Goal: Task Accomplishment & Management: Use online tool/utility

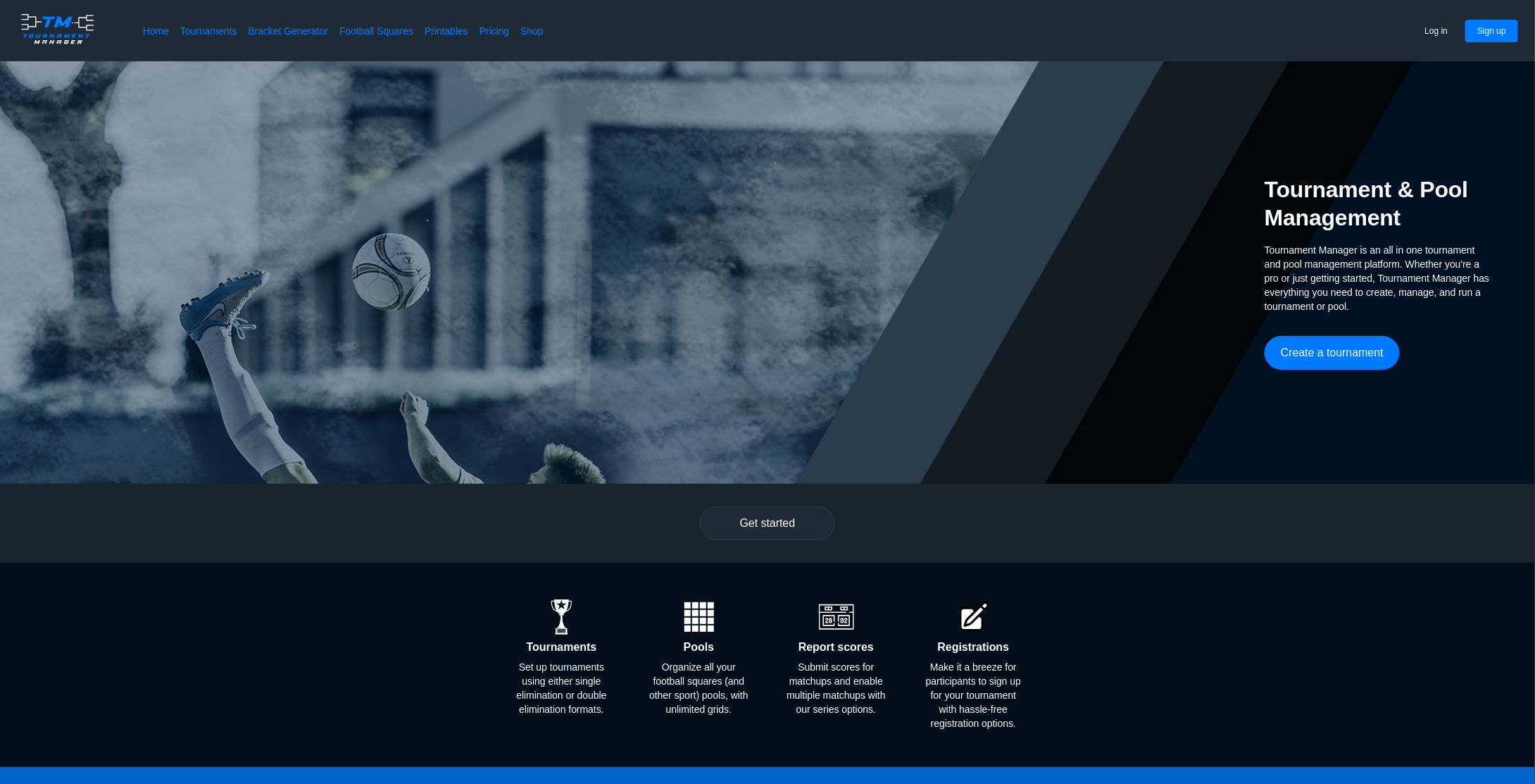
click at [842, 219] on div "Tournament & Pool Management Tournament Manager is an all in one tournament and…" at bounding box center [768, 272] width 1535 height 422
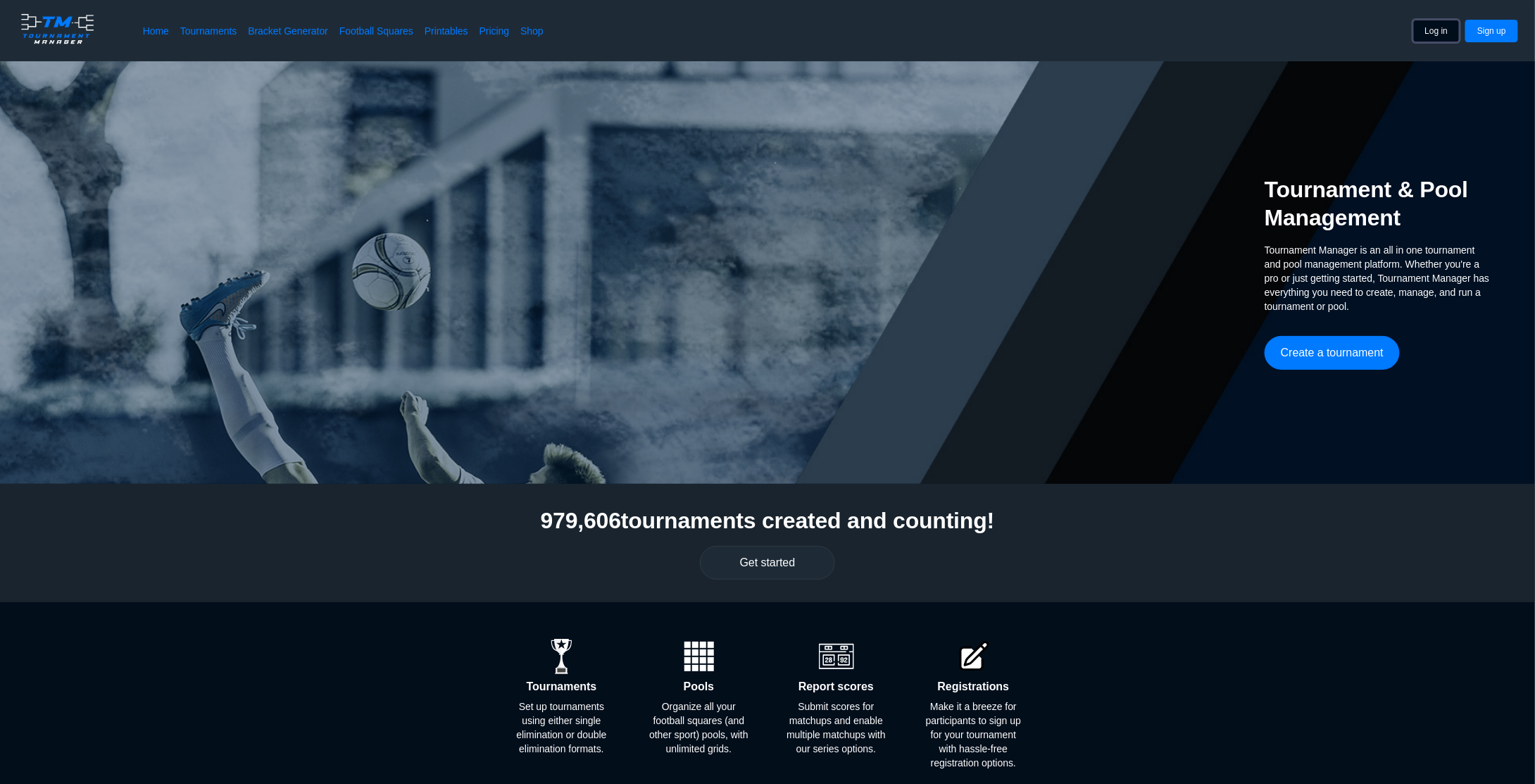
click at [1451, 31] on button "Log in" at bounding box center [1437, 31] width 47 height 22
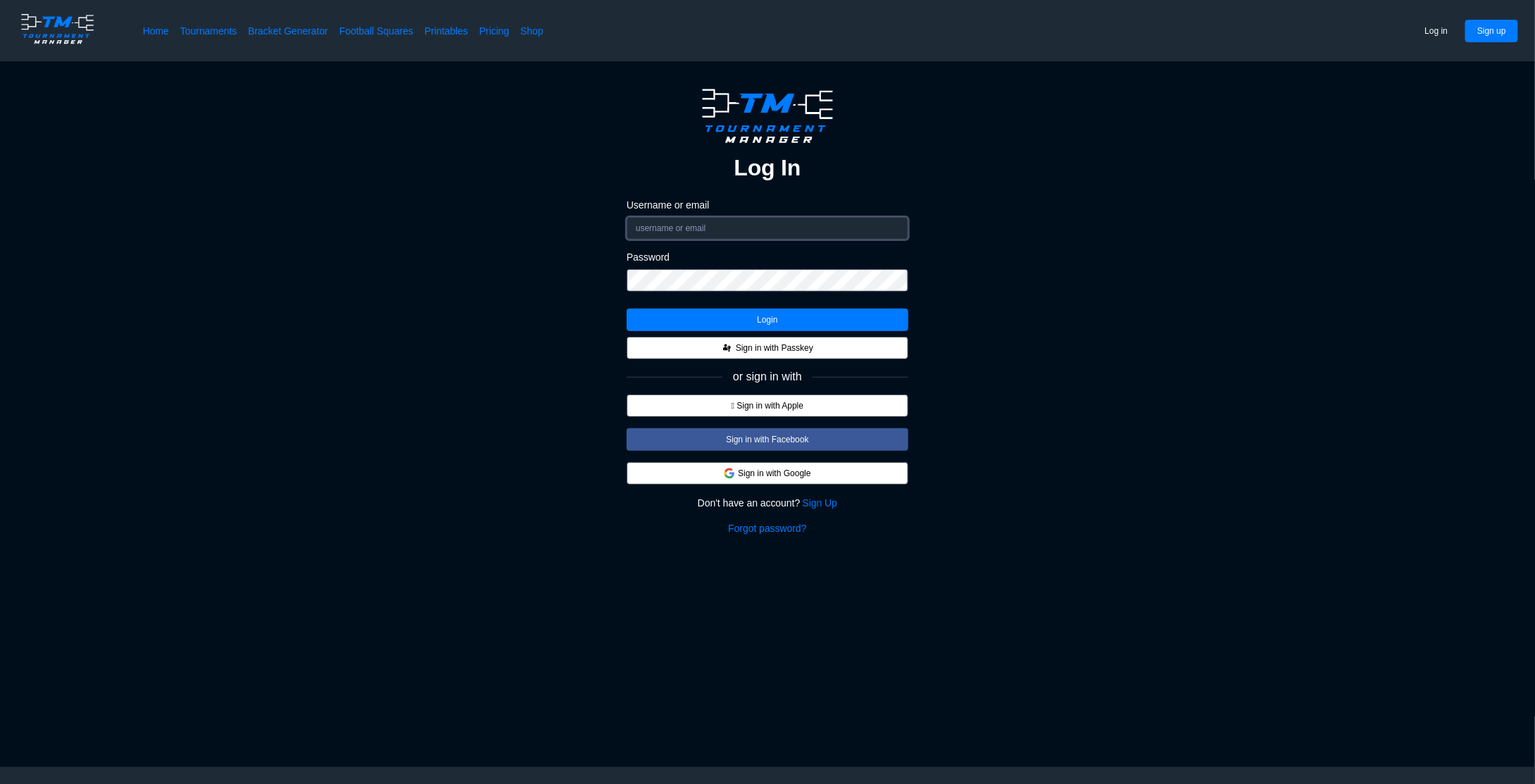
drag, startPoint x: 726, startPoint y: 229, endPoint x: 729, endPoint y: 239, distance: 10.4
click at [726, 231] on input "Username or email" at bounding box center [767, 228] width 281 height 22
type input "Hazelnutz"
click at [769, 315] on button "Login" at bounding box center [767, 319] width 281 height 22
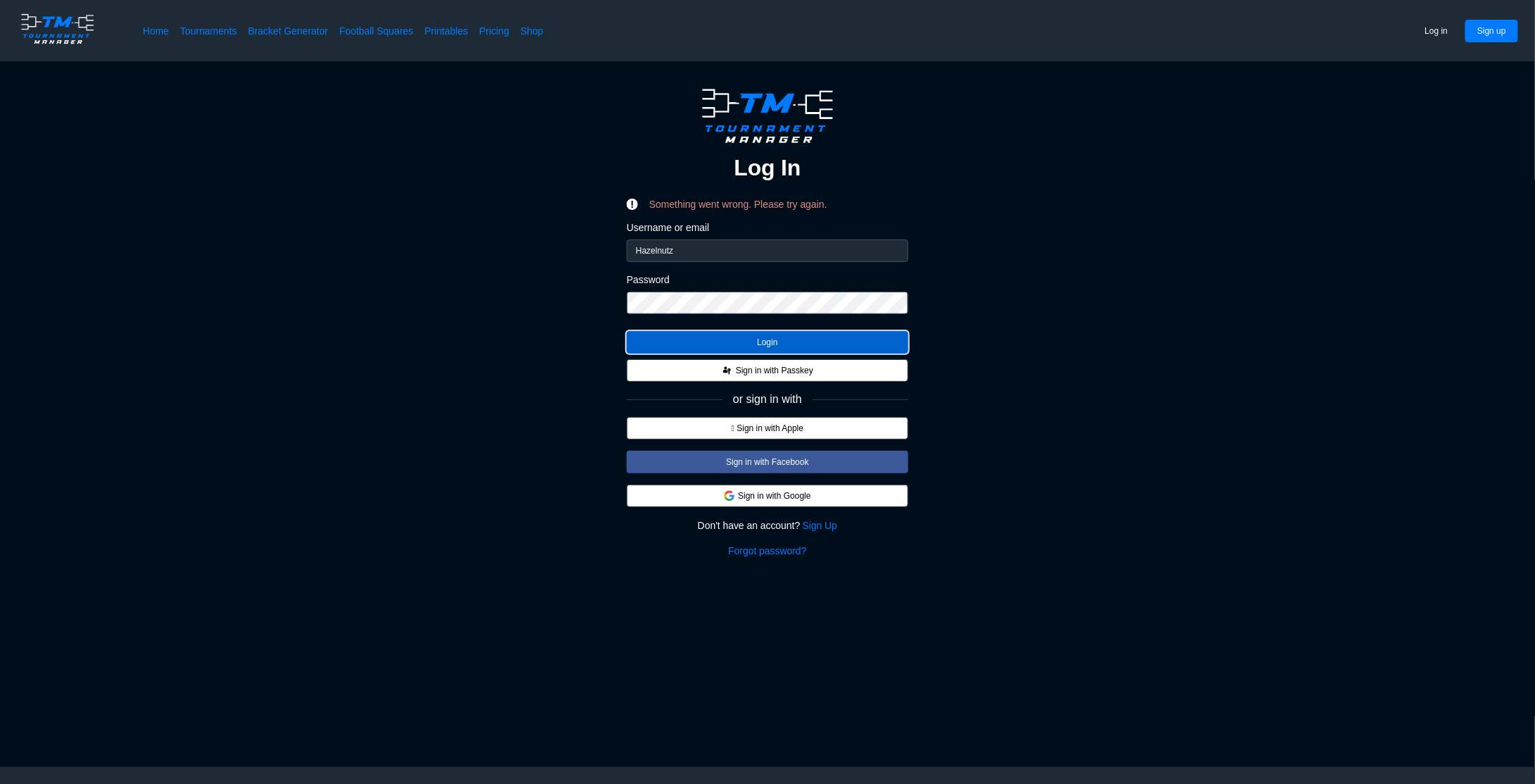
click at [740, 339] on button "Login" at bounding box center [767, 342] width 281 height 22
click at [753, 344] on button "Login" at bounding box center [767, 342] width 281 height 22
click at [575, 320] on div "Log In Something went wrong. Please try again. Username or email Hazelnutz Pass…" at bounding box center [768, 320] width 1423 height 474
click at [780, 500] on button "Sign in with Google" at bounding box center [767, 496] width 281 height 22
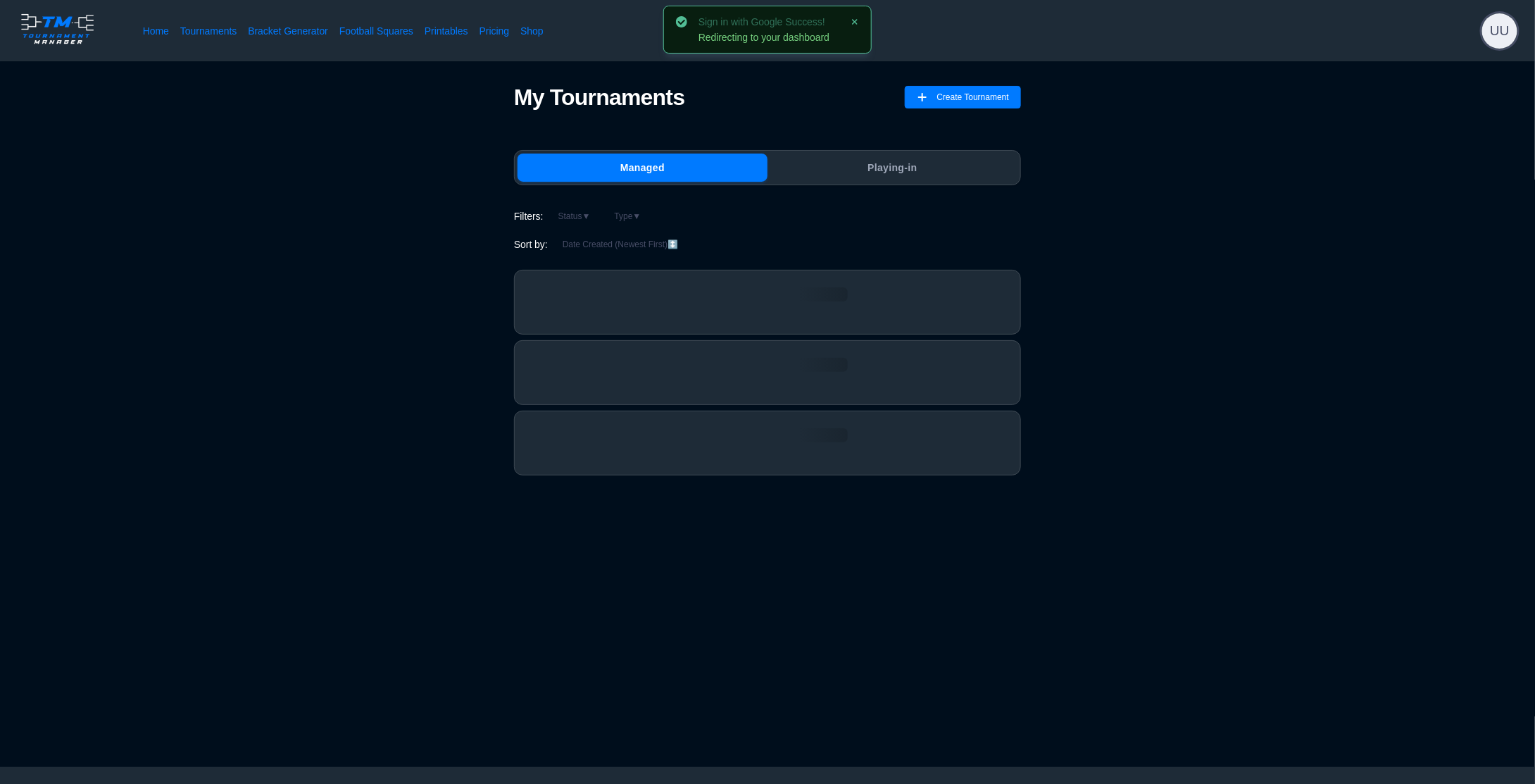
click at [1490, 33] on span "UU" at bounding box center [1500, 31] width 35 height 35
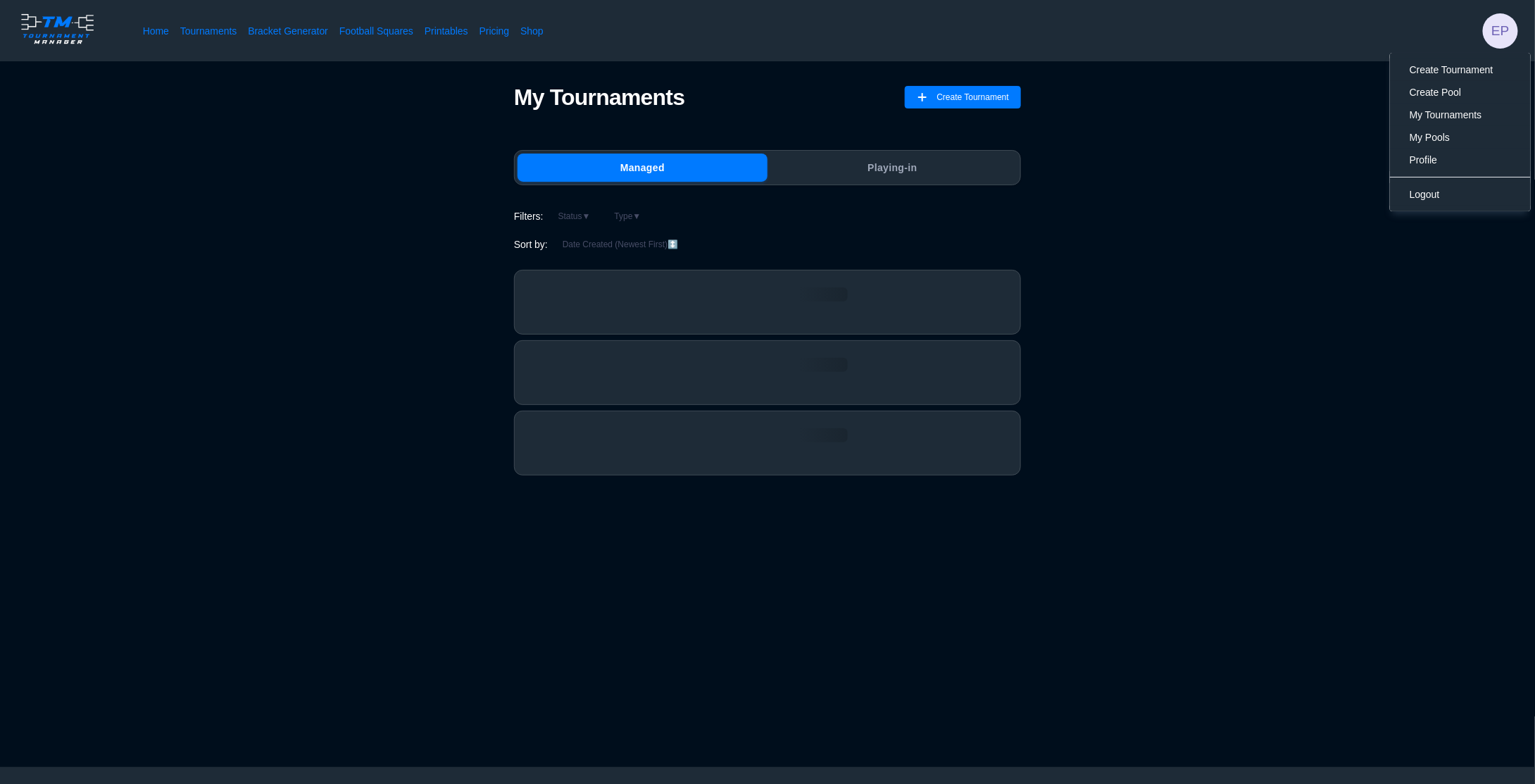
click at [1249, 143] on div "My Tournaments Create Tournament Managed Playing-in Filters: Status ▼ Type ▼ So…" at bounding box center [768, 282] width 1423 height 397
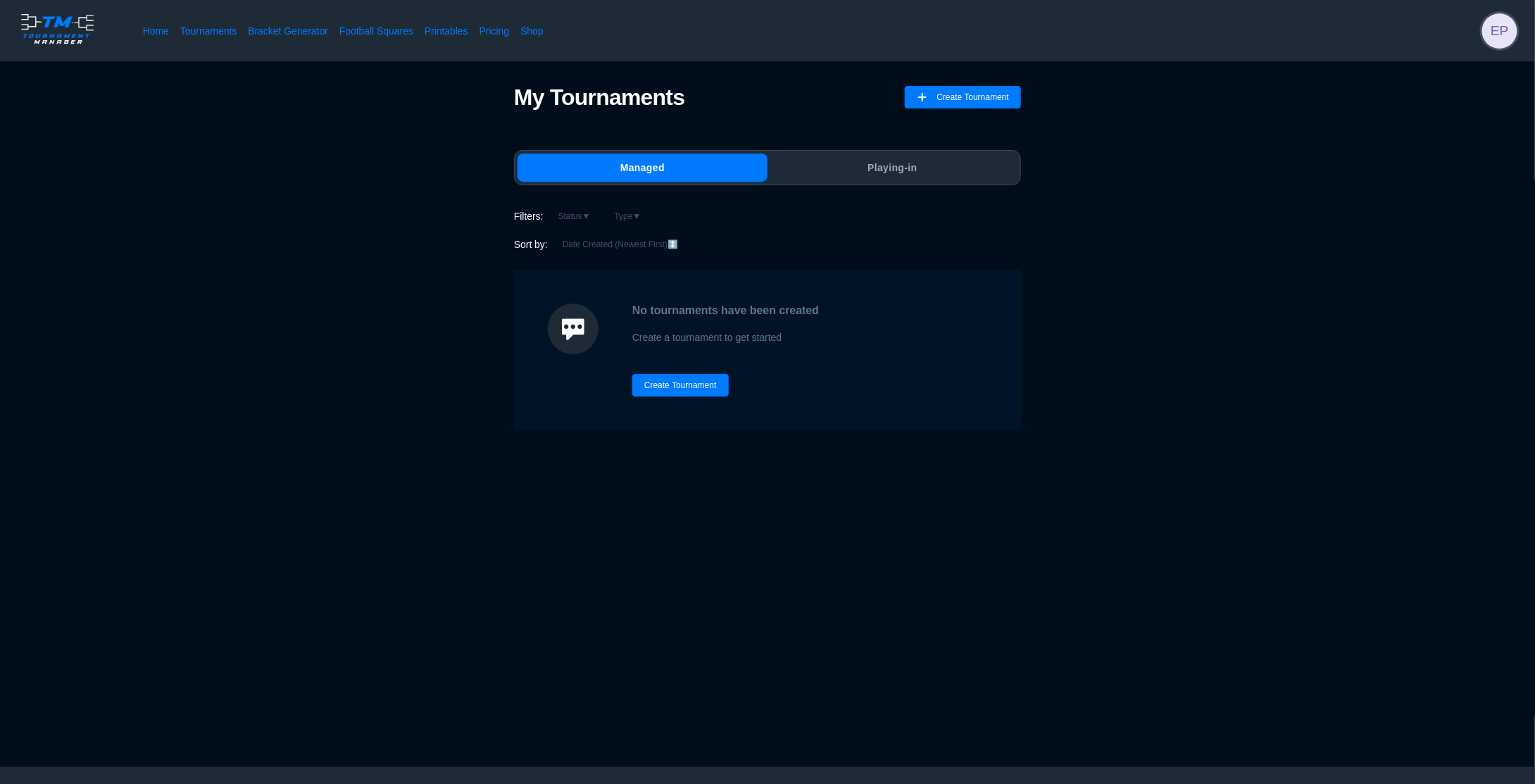
click at [1497, 37] on span "EP" at bounding box center [1500, 31] width 35 height 35
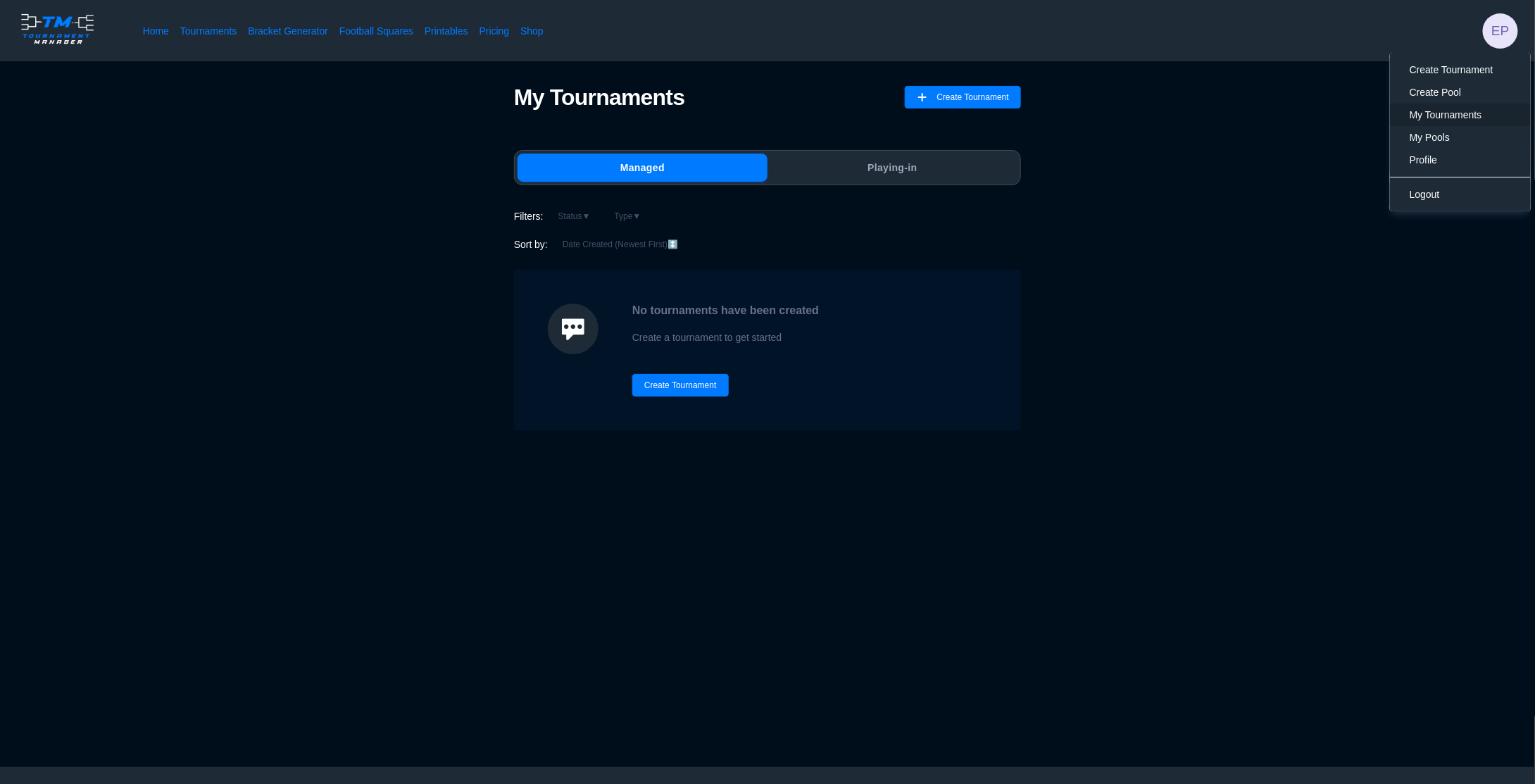
click at [1445, 112] on span "My Tournaments" at bounding box center [1446, 115] width 73 height 11
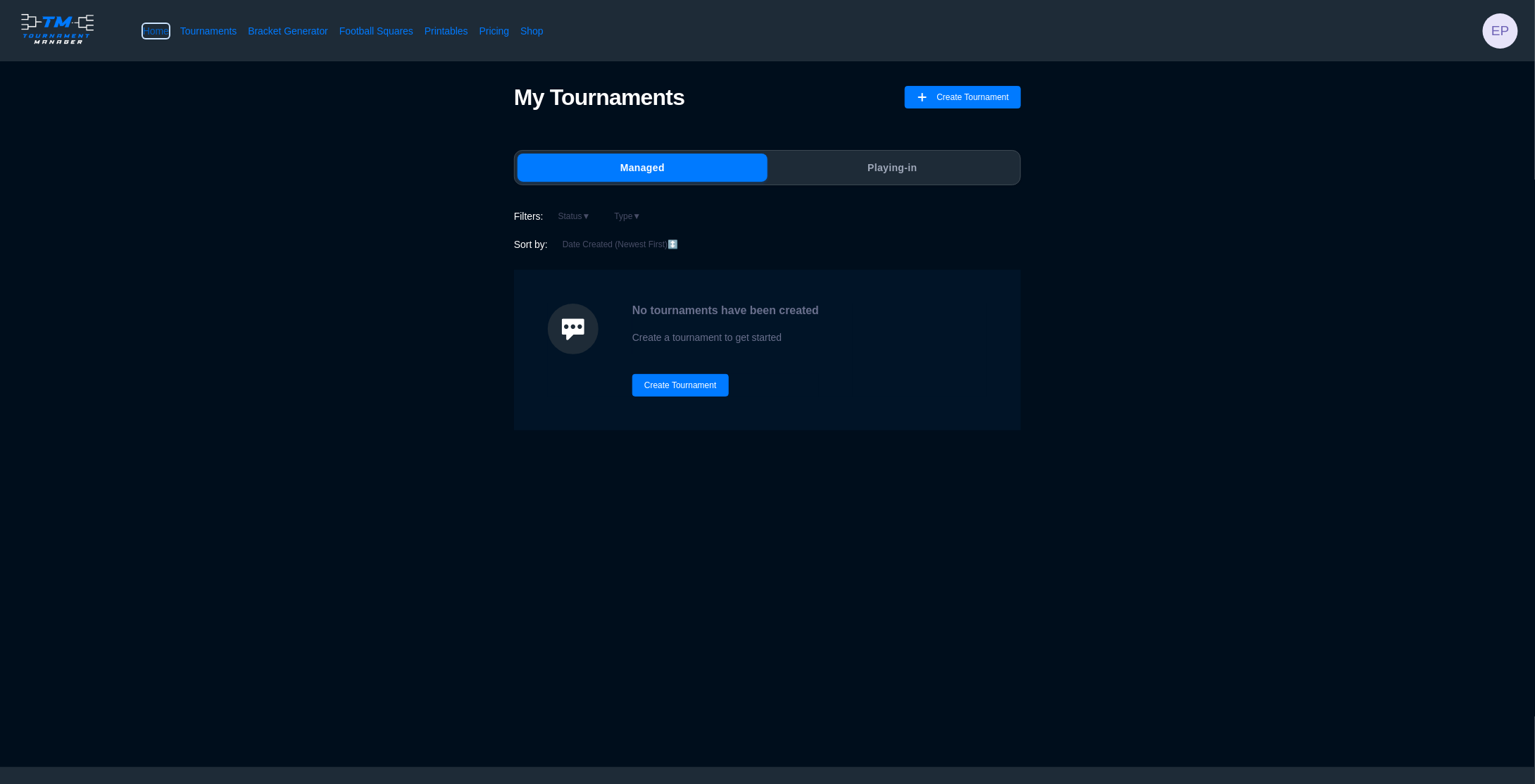
click at [165, 34] on link "Home" at bounding box center [155, 31] width 26 height 14
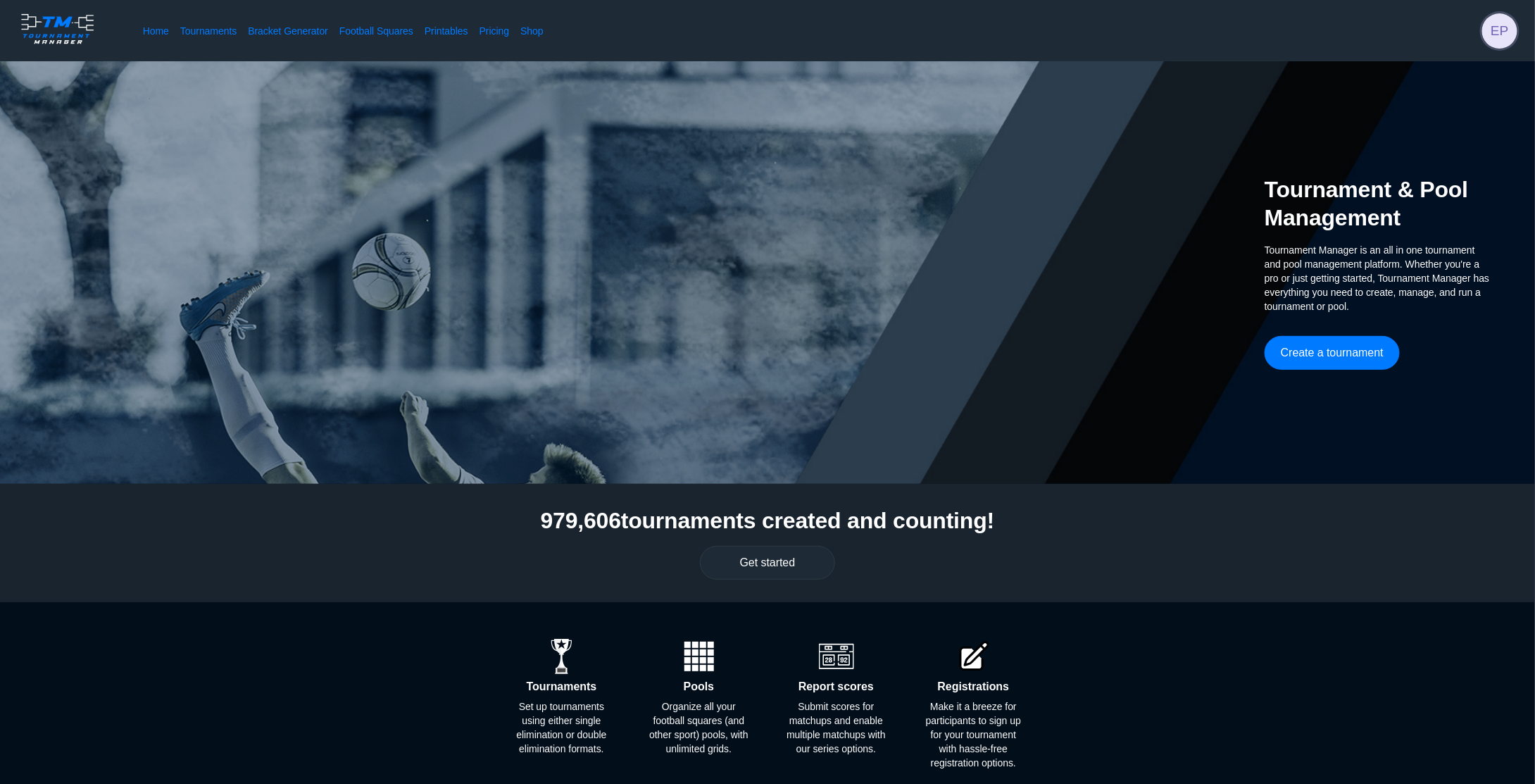
click at [1507, 25] on span "EP" at bounding box center [1500, 31] width 35 height 35
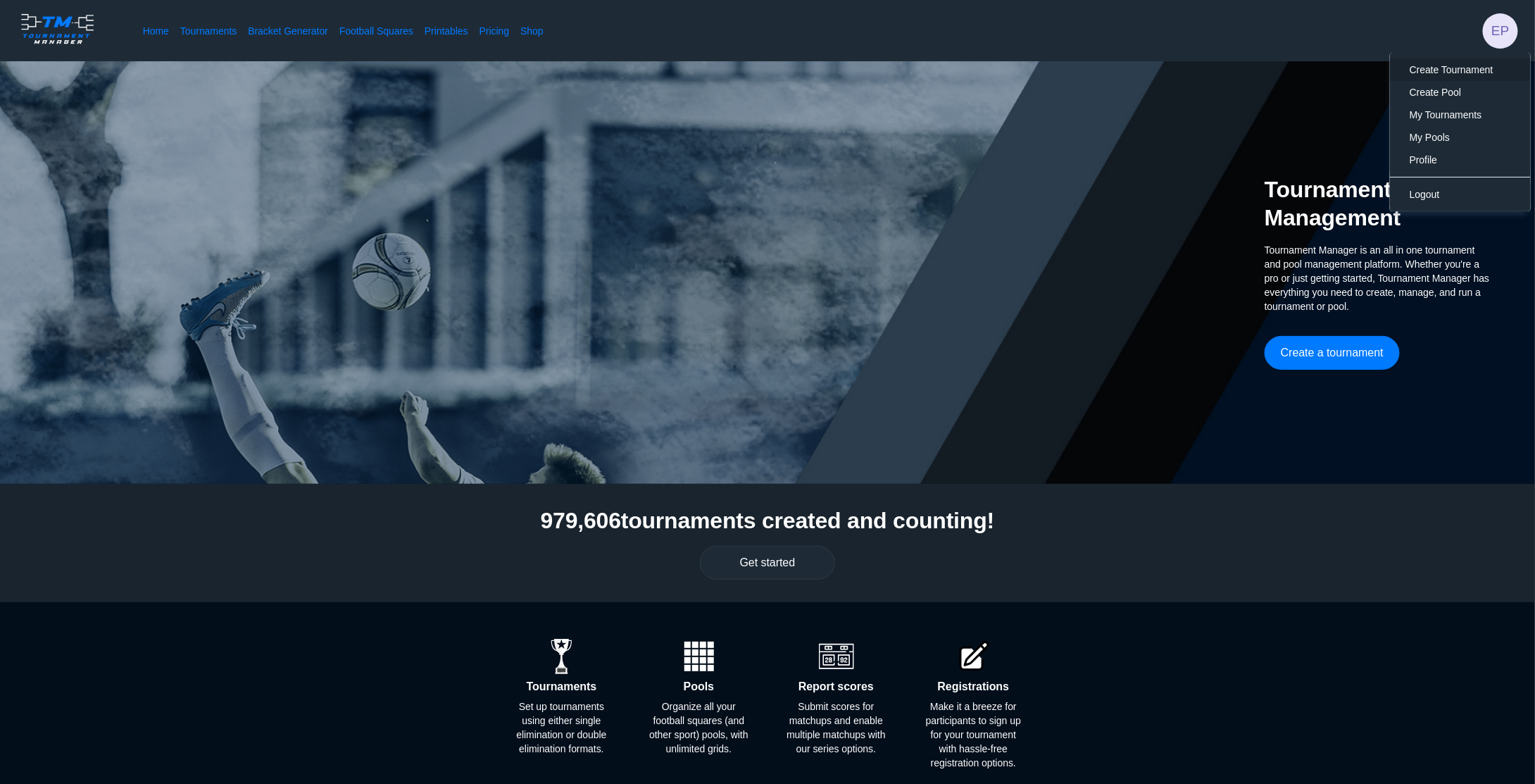
click at [1462, 76] on span "Create Tournament" at bounding box center [1451, 69] width 84 height 11
